Goal: Transaction & Acquisition: Purchase product/service

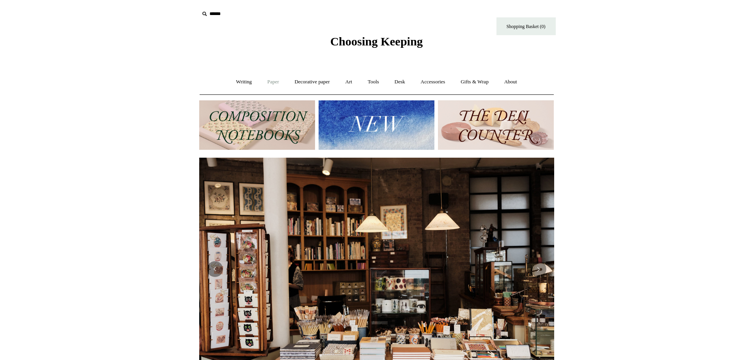
click at [270, 83] on link "Paper +" at bounding box center [273, 82] width 26 height 21
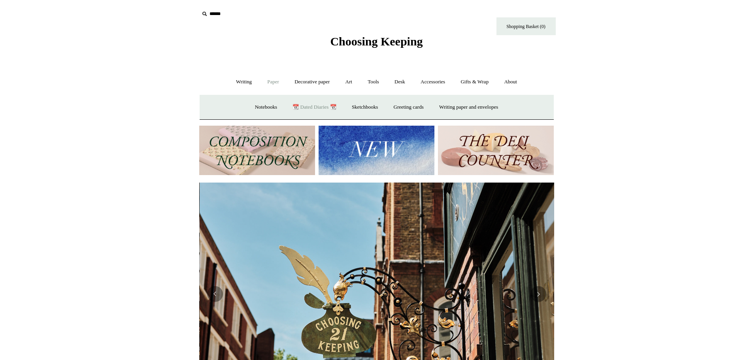
scroll to position [0, 355]
drag, startPoint x: 322, startPoint y: 110, endPoint x: 318, endPoint y: 108, distance: 4.6
click at [318, 108] on link "📆 Dated Diaries 📆" at bounding box center [315, 107] width 58 height 21
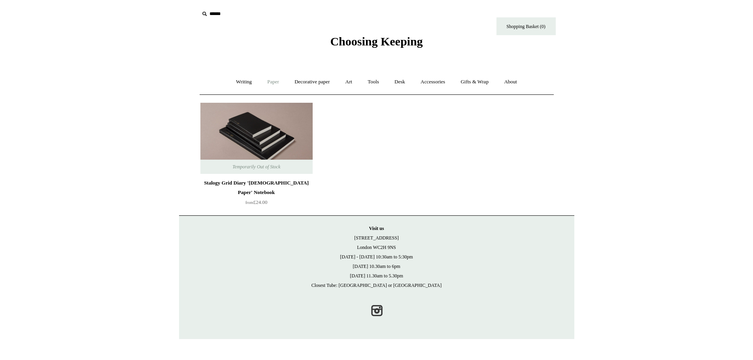
click at [267, 77] on link "Paper +" at bounding box center [273, 82] width 26 height 21
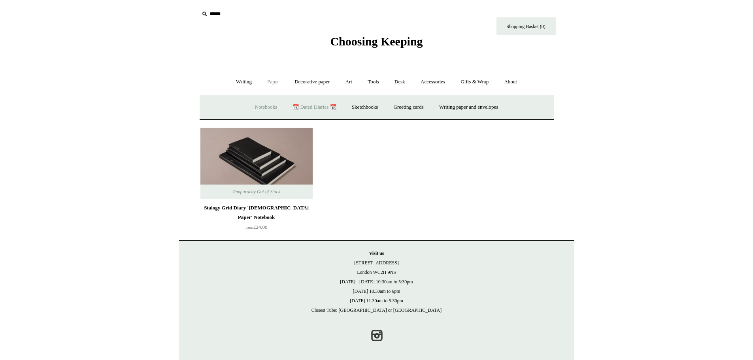
click at [259, 106] on link "Notebooks +" at bounding box center [266, 107] width 36 height 21
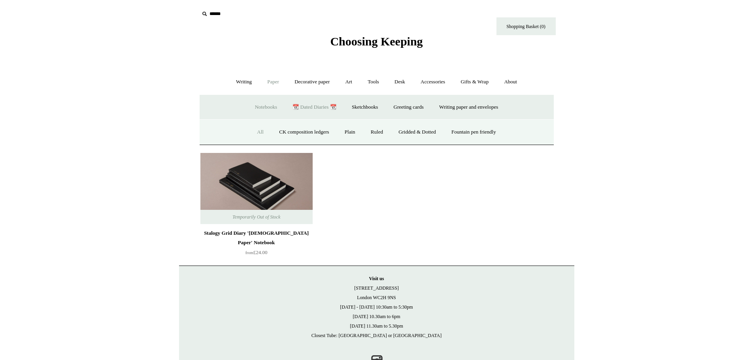
click at [252, 131] on link "All" at bounding box center [260, 132] width 21 height 21
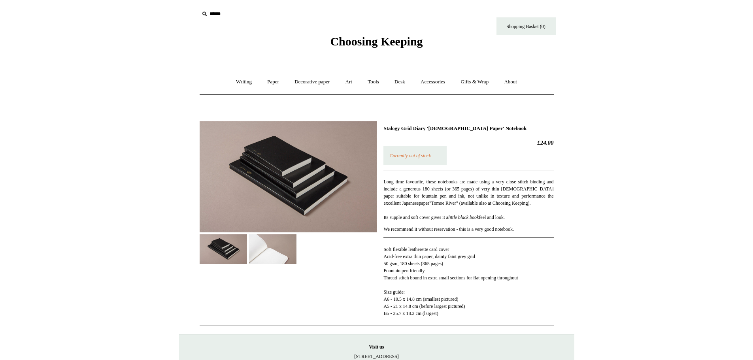
click at [271, 253] on img at bounding box center [272, 250] width 47 height 30
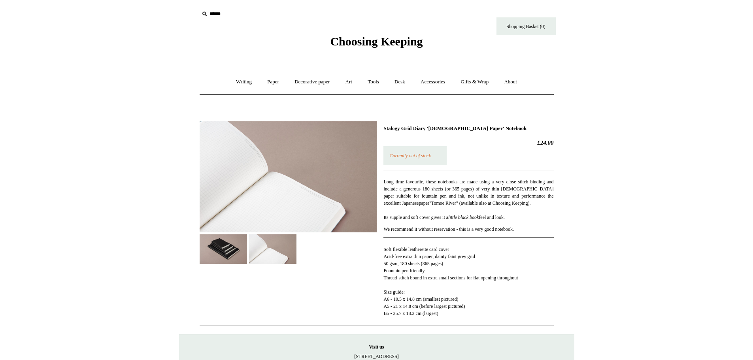
click at [229, 250] on img at bounding box center [223, 250] width 47 height 30
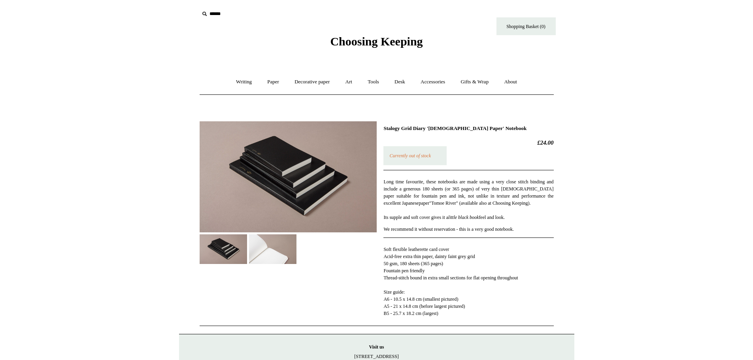
click at [276, 244] on img at bounding box center [272, 250] width 47 height 30
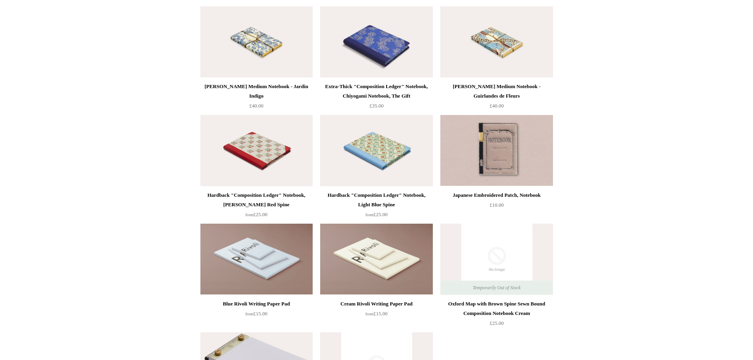
scroll to position [4287, 0]
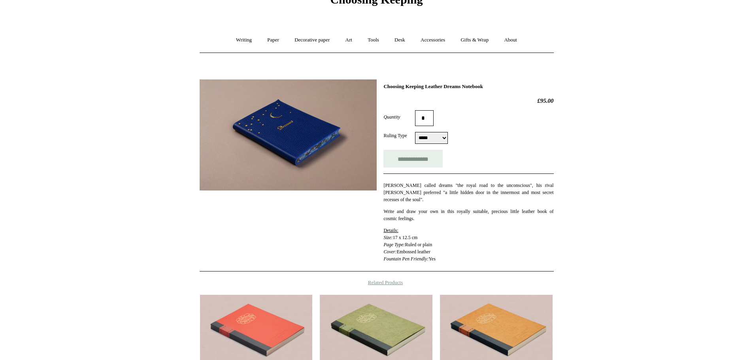
scroll to position [116, 0]
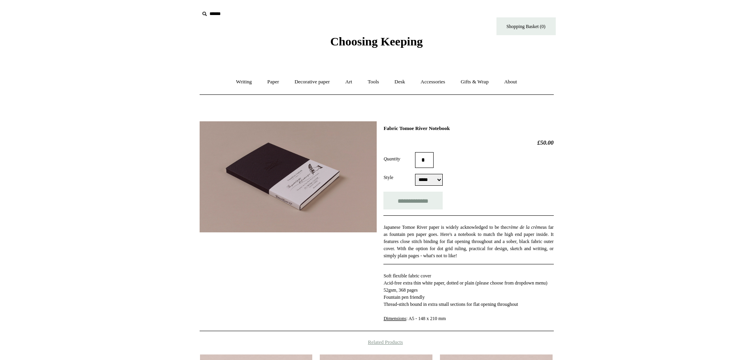
select select "*****"
click at [288, 162] on img at bounding box center [288, 176] width 177 height 111
